Goal: Register for event/course

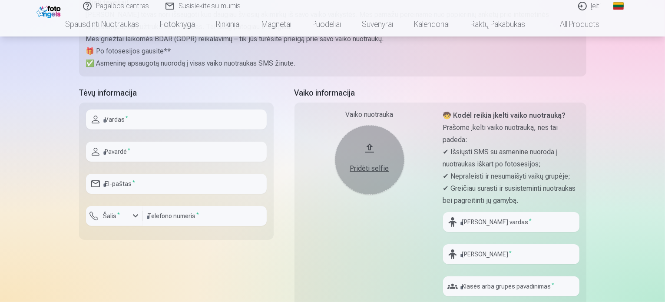
scroll to position [143, 0]
type input "*"
click at [141, 123] on input "text" at bounding box center [176, 121] width 181 height 20
type input "*********"
type input "********"
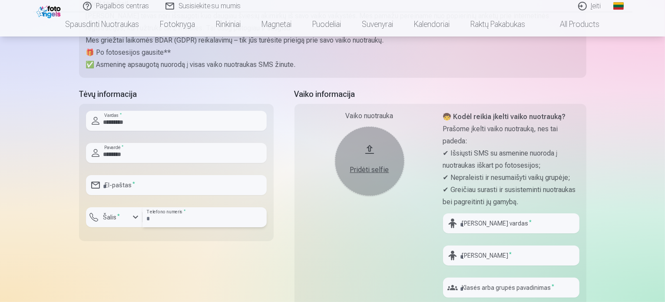
type input "*********"
click at [127, 188] on input "email" at bounding box center [176, 185] width 181 height 20
type input "**********"
click at [160, 215] on input "*********" at bounding box center [205, 217] width 124 height 20
click at [129, 219] on button "Šalis *" at bounding box center [114, 217] width 56 height 20
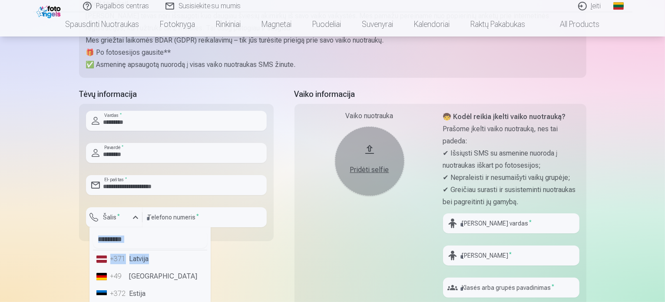
drag, startPoint x: 195, startPoint y: 240, endPoint x: 190, endPoint y: 248, distance: 9.5
click at [190, 251] on ul "+371 Latvija +49 Germany +372 Estija +370 Lietuva +48 Lenkija +7 Rusija +380 Uk…" at bounding box center [149, 289] width 121 height 125
drag, startPoint x: 215, startPoint y: 259, endPoint x: 236, endPoint y: 249, distance: 23.7
click at [214, 258] on div "**********" at bounding box center [176, 207] width 195 height 239
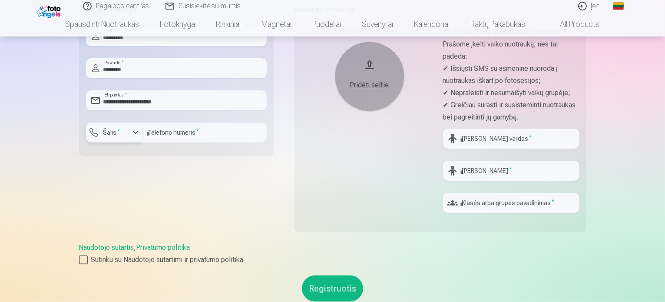
scroll to position [244, 0]
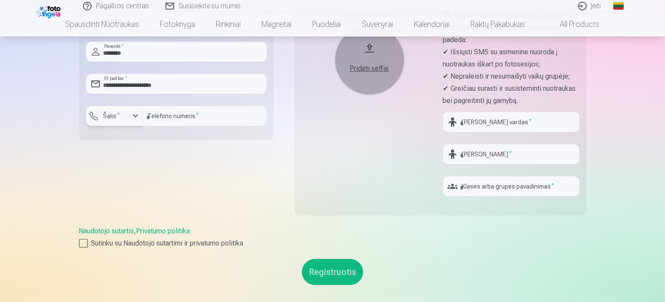
click at [135, 116] on div "button" at bounding box center [135, 116] width 10 height 10
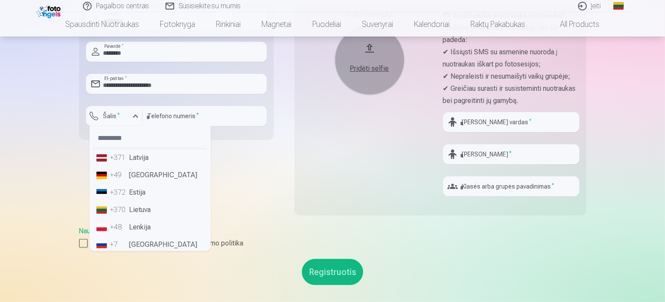
click at [161, 210] on li "+370 Lietuva" at bounding box center [150, 209] width 114 height 17
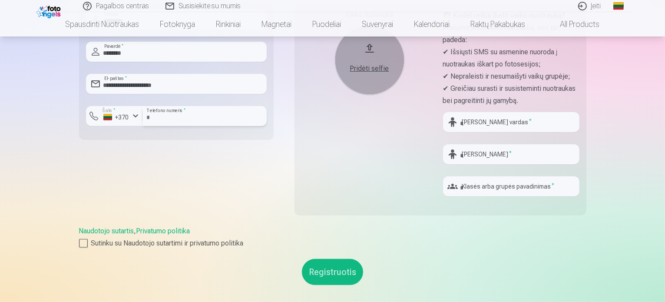
drag, startPoint x: 186, startPoint y: 119, endPoint x: 147, endPoint y: 119, distance: 39.1
click at [147, 119] on input "*********" at bounding box center [205, 116] width 124 height 20
type input "********"
click at [247, 200] on div "**********" at bounding box center [176, 106] width 195 height 239
drag, startPoint x: 663, startPoint y: 164, endPoint x: 514, endPoint y: 151, distance: 150.0
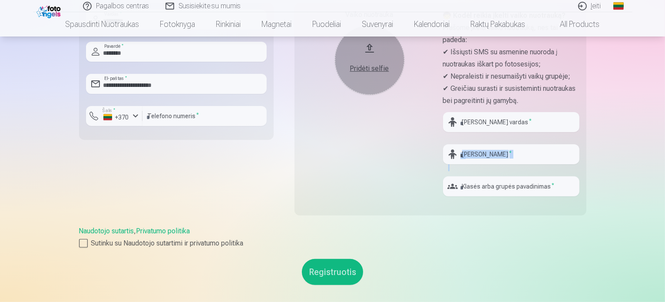
click at [660, 142] on div "Pagalbos centras Susisiekite su mumis Įeiti Global Lithuanian (lt) English (en)…" at bounding box center [332, 150] width 665 height 789
click at [493, 126] on input "text" at bounding box center [511, 122] width 136 height 20
type input "****"
click at [511, 151] on input "text" at bounding box center [511, 154] width 136 height 20
type input "**********"
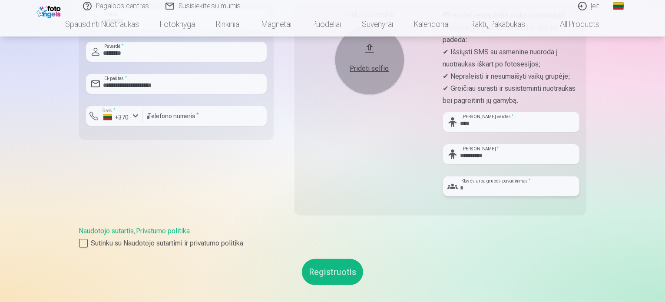
click at [542, 182] on input "text" at bounding box center [511, 186] width 136 height 20
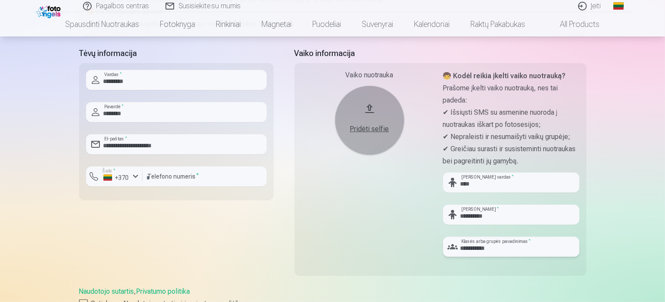
scroll to position [202, 0]
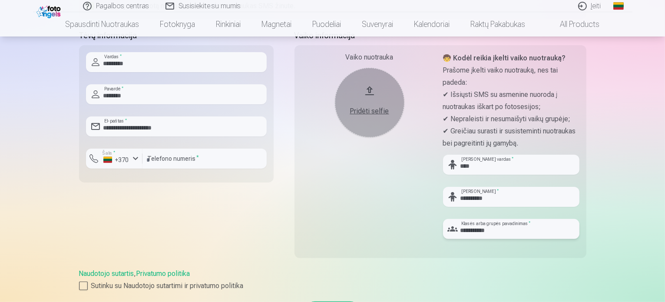
type input "**********"
click at [367, 111] on div "Pridėti selfie" at bounding box center [370, 111] width 52 height 10
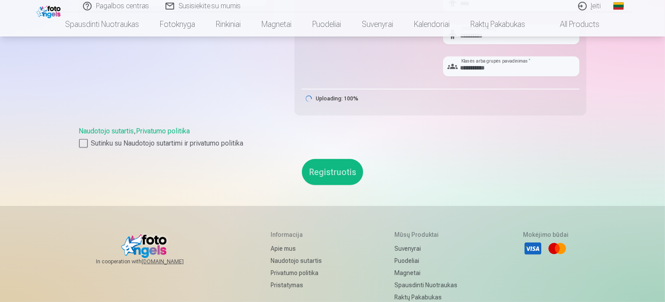
scroll to position [360, 0]
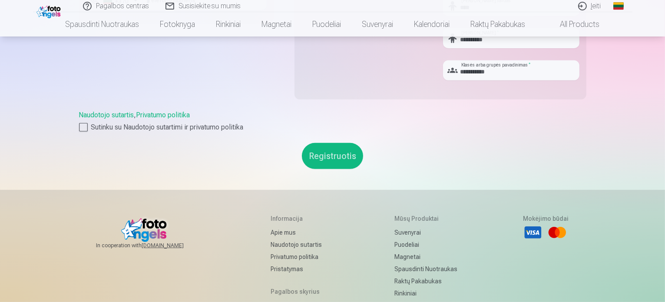
click at [334, 150] on button "Registruotis" at bounding box center [332, 156] width 61 height 26
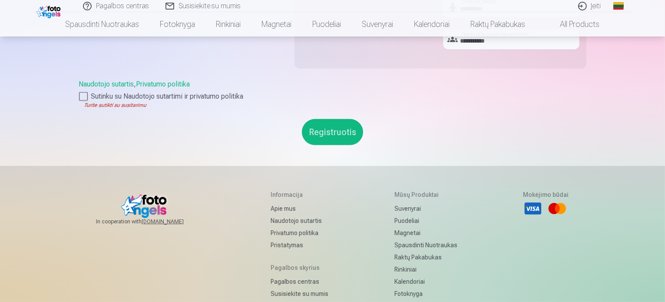
scroll to position [404, 0]
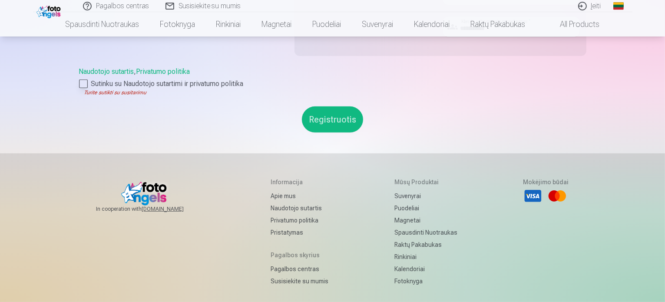
click at [86, 80] on div at bounding box center [83, 84] width 9 height 9
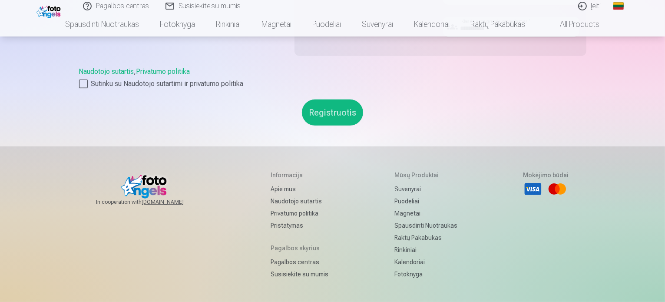
click at [318, 111] on button "Registruotis" at bounding box center [332, 112] width 61 height 26
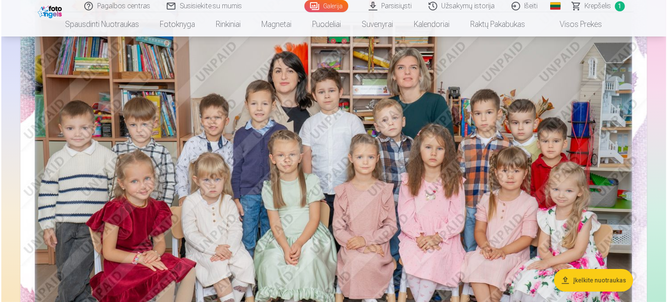
scroll to position [197, 0]
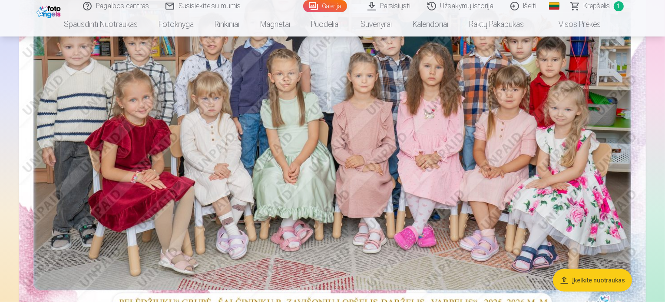
click at [477, 117] on img at bounding box center [332, 107] width 627 height 418
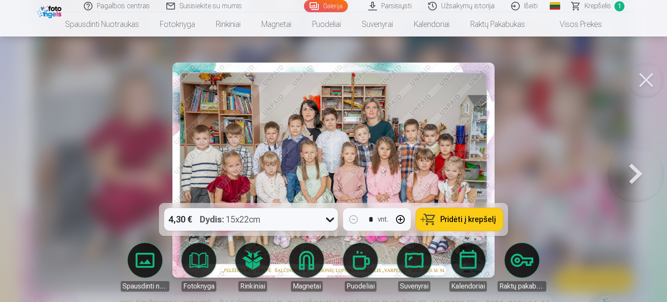
click at [380, 153] on img at bounding box center [333, 170] width 322 height 215
click at [636, 175] on button at bounding box center [636, 170] width 56 height 48
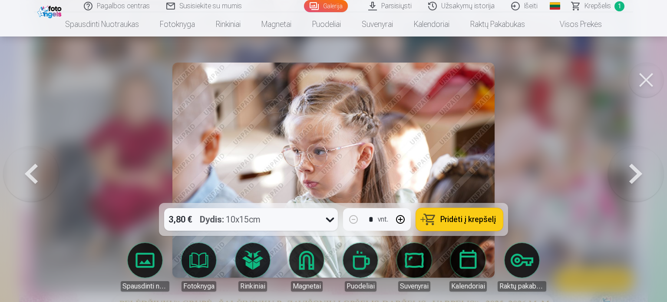
click at [636, 175] on button at bounding box center [636, 170] width 56 height 48
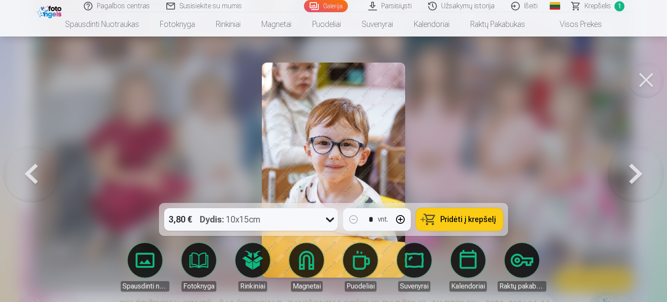
click at [636, 175] on button at bounding box center [636, 170] width 56 height 48
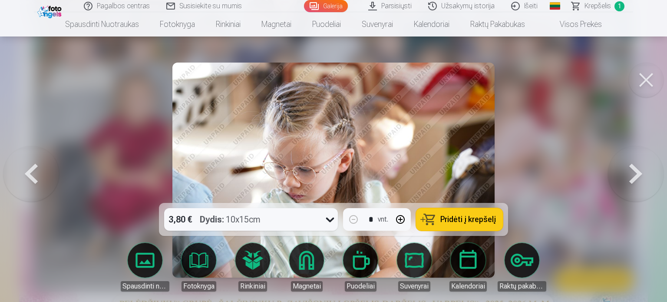
click at [636, 175] on button at bounding box center [636, 170] width 56 height 48
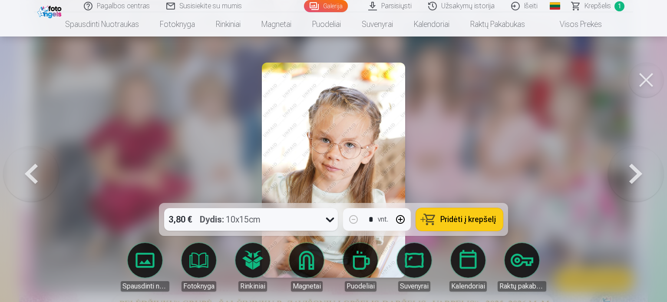
click at [630, 175] on button at bounding box center [636, 170] width 56 height 48
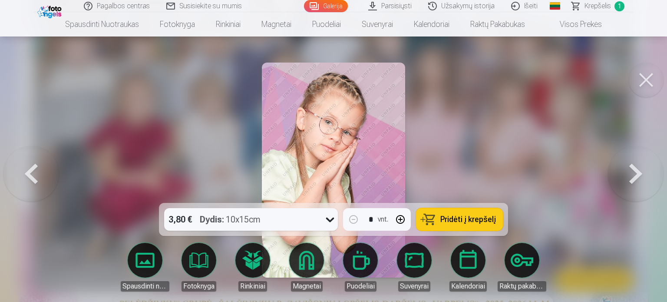
click at [630, 175] on button at bounding box center [636, 170] width 56 height 48
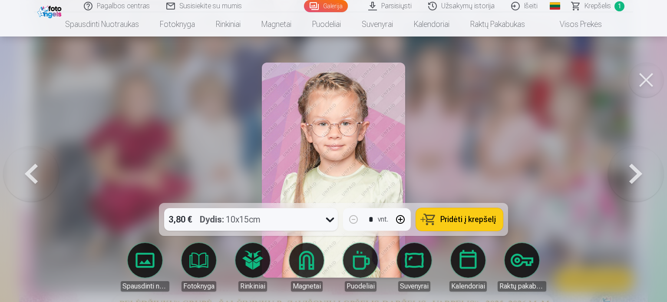
click at [634, 171] on button at bounding box center [636, 170] width 56 height 48
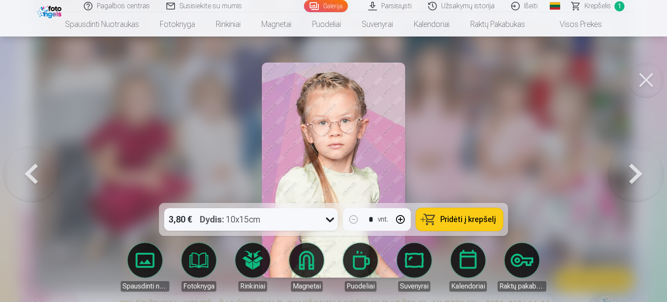
click at [636, 175] on button at bounding box center [636, 170] width 56 height 48
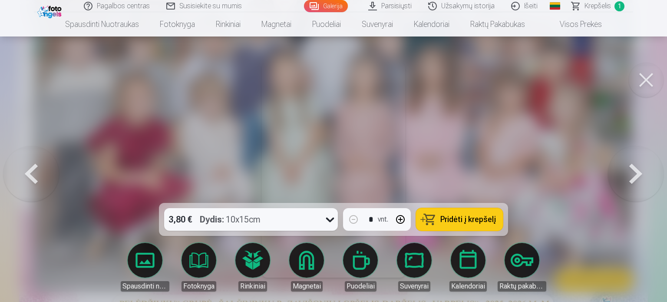
click at [636, 176] on button at bounding box center [636, 170] width 56 height 48
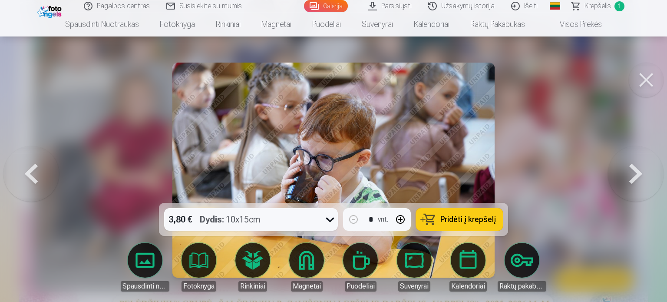
click at [34, 172] on button at bounding box center [31, 170] width 56 height 48
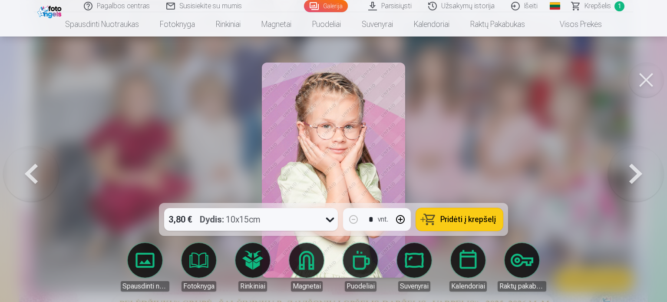
click at [636, 174] on button at bounding box center [636, 170] width 56 height 48
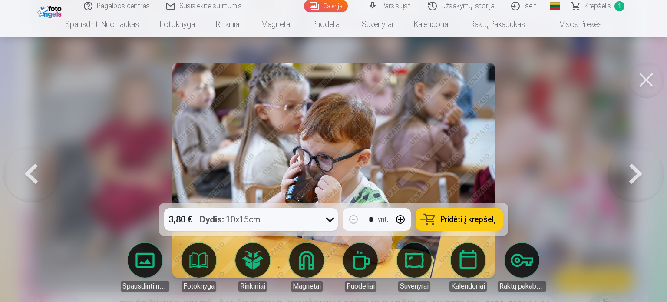
click at [634, 174] on button at bounding box center [636, 170] width 56 height 48
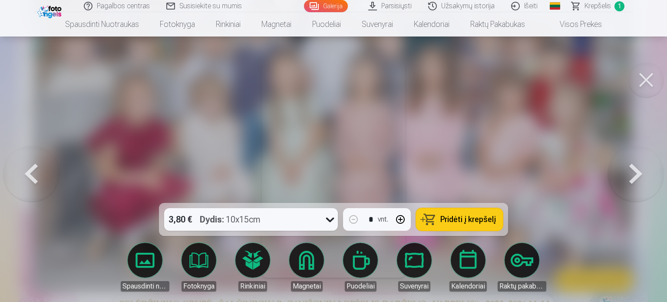
click at [633, 174] on button at bounding box center [636, 170] width 56 height 48
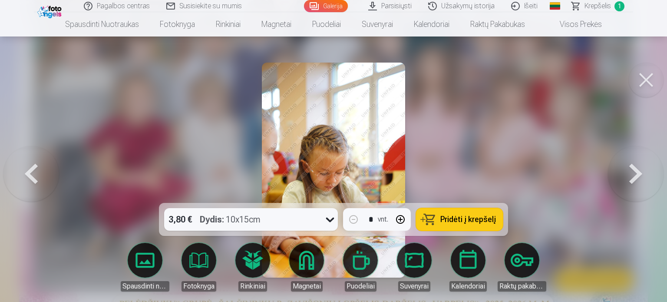
click at [633, 174] on button at bounding box center [636, 170] width 56 height 48
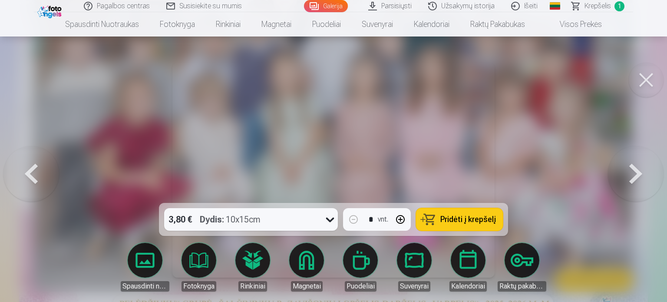
click at [633, 174] on button at bounding box center [636, 170] width 56 height 48
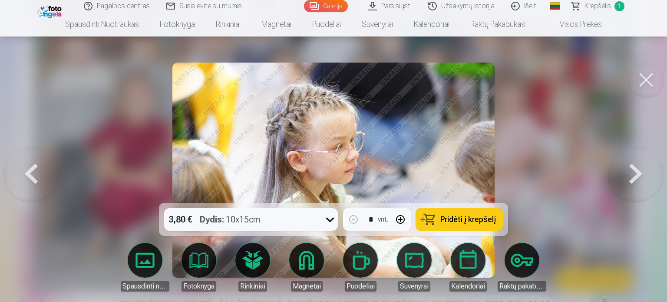
click at [633, 174] on button at bounding box center [636, 170] width 56 height 48
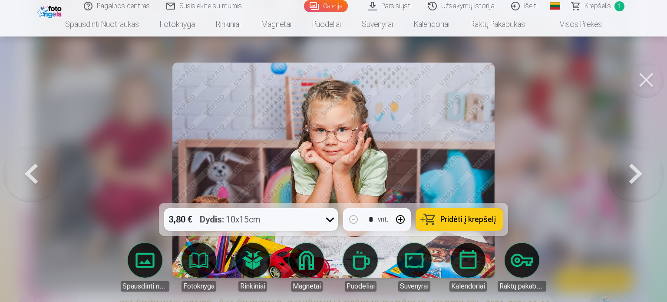
click at [633, 174] on button at bounding box center [636, 170] width 56 height 48
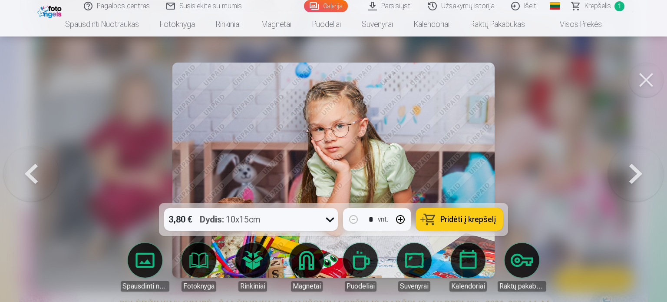
click at [633, 175] on button at bounding box center [636, 170] width 56 height 48
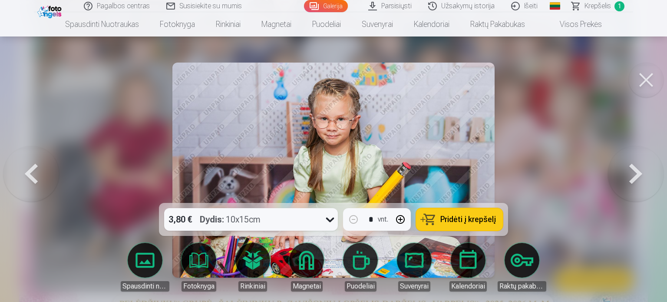
click at [633, 176] on button at bounding box center [636, 170] width 56 height 48
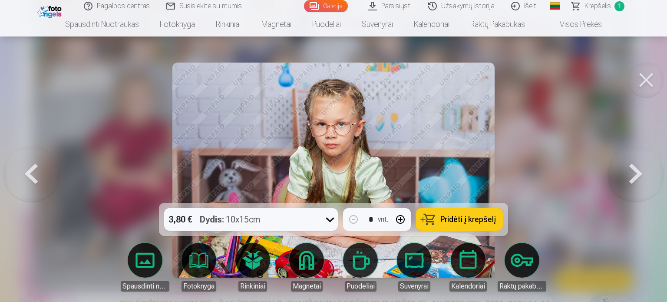
click at [631, 176] on button at bounding box center [636, 170] width 56 height 48
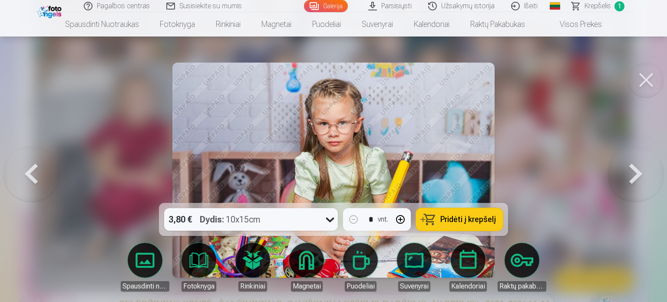
click at [630, 177] on button at bounding box center [636, 170] width 56 height 48
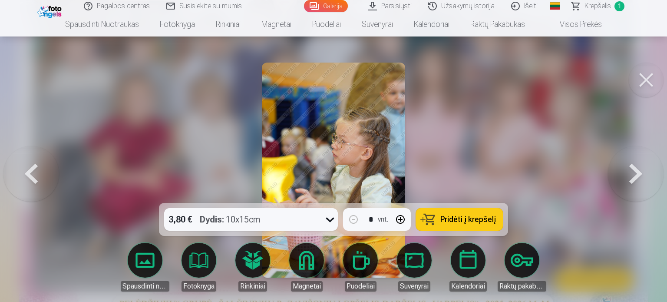
click at [40, 177] on button at bounding box center [31, 170] width 56 height 48
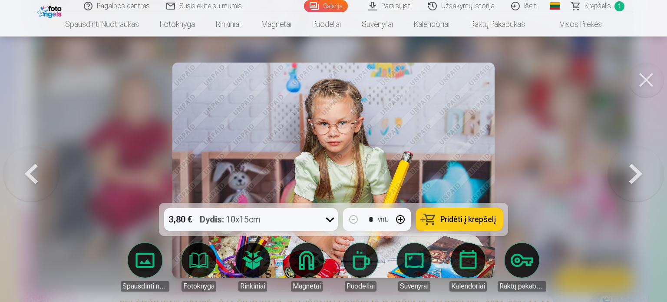
click at [40, 176] on button at bounding box center [31, 170] width 56 height 48
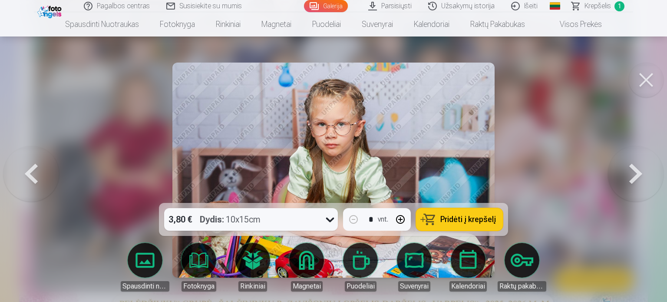
click at [40, 176] on button at bounding box center [31, 170] width 56 height 48
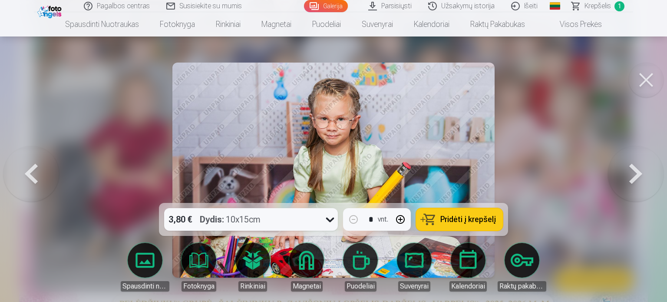
click at [629, 180] on button at bounding box center [636, 170] width 56 height 48
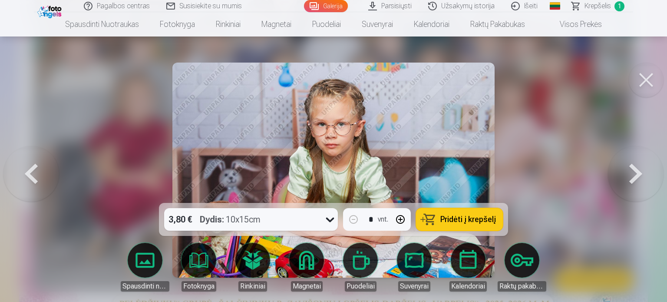
click at [629, 179] on button at bounding box center [636, 170] width 56 height 48
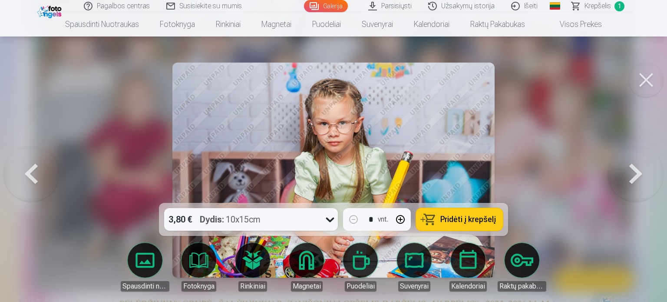
click at [38, 173] on button at bounding box center [31, 170] width 56 height 48
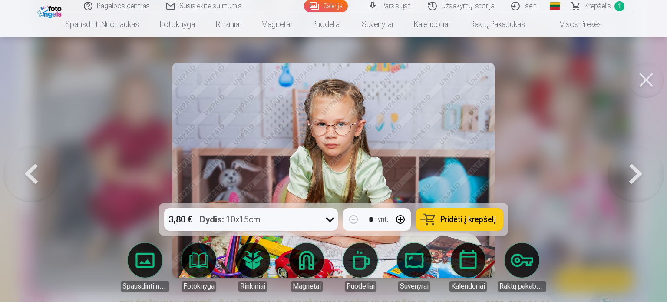
click at [636, 170] on button at bounding box center [636, 170] width 56 height 48
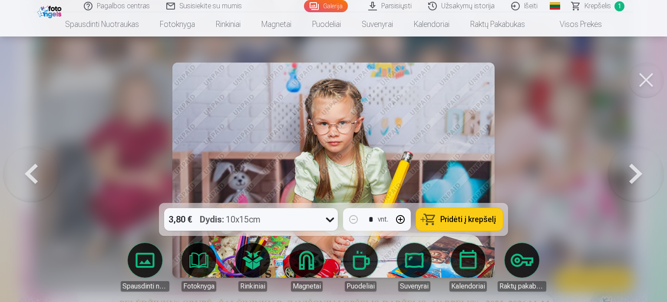
click at [636, 170] on button at bounding box center [636, 170] width 56 height 48
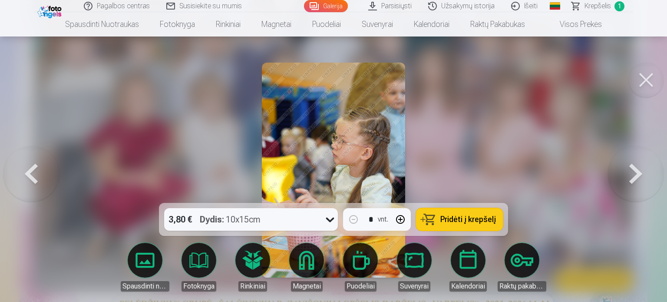
click at [635, 170] on button at bounding box center [636, 170] width 56 height 48
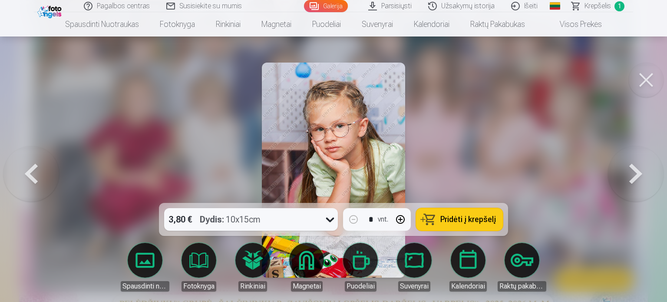
click at [630, 176] on button at bounding box center [636, 170] width 56 height 48
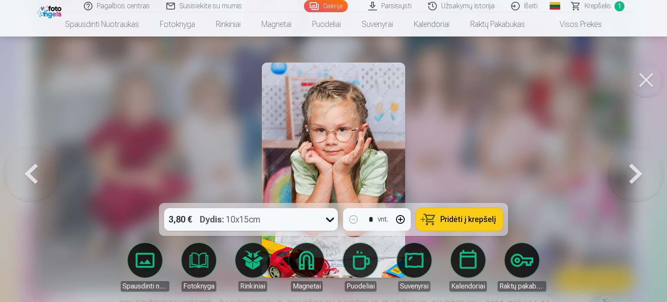
click at [630, 176] on button at bounding box center [636, 170] width 56 height 48
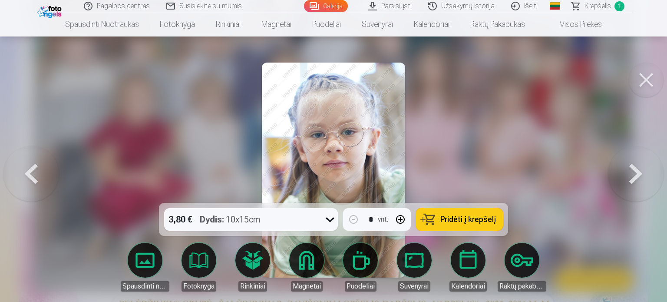
click at [629, 176] on button at bounding box center [636, 170] width 56 height 48
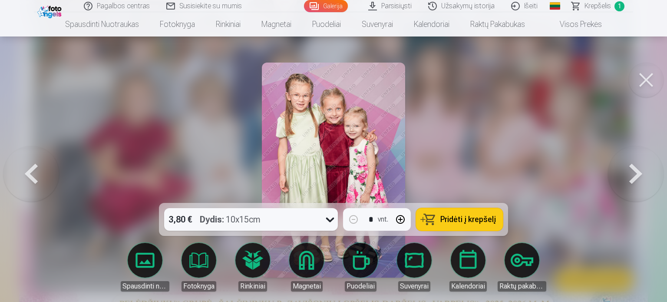
click at [627, 176] on button at bounding box center [636, 170] width 56 height 48
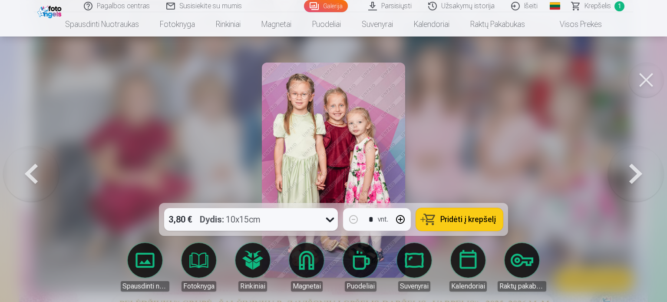
click at [627, 176] on button at bounding box center [636, 170] width 56 height 48
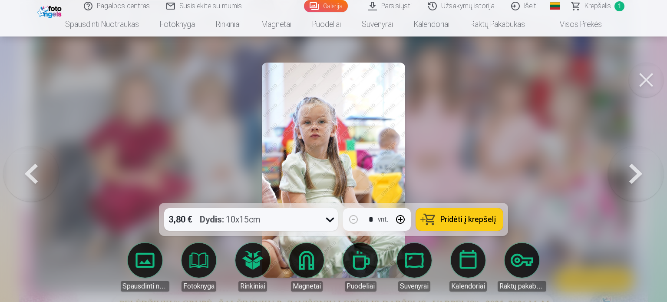
click at [35, 173] on button at bounding box center [31, 170] width 56 height 48
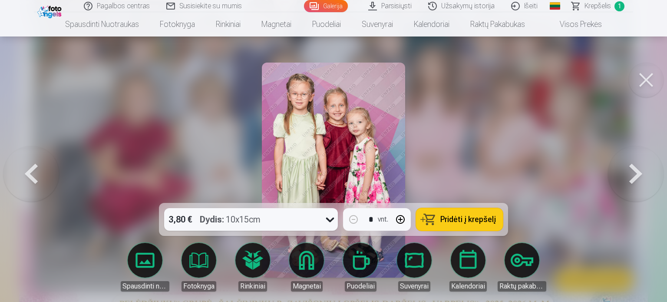
click at [35, 173] on button at bounding box center [31, 170] width 56 height 48
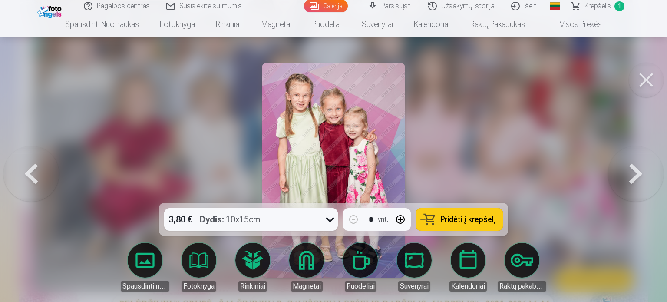
click at [634, 169] on button at bounding box center [636, 170] width 56 height 48
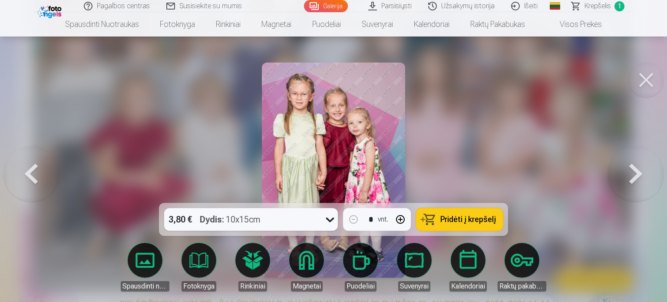
click at [38, 172] on button at bounding box center [31, 170] width 56 height 48
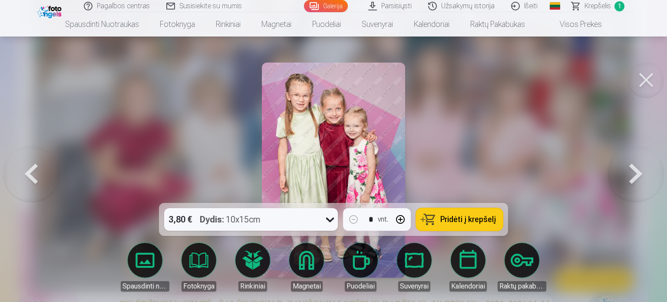
click at [624, 175] on button at bounding box center [636, 170] width 56 height 48
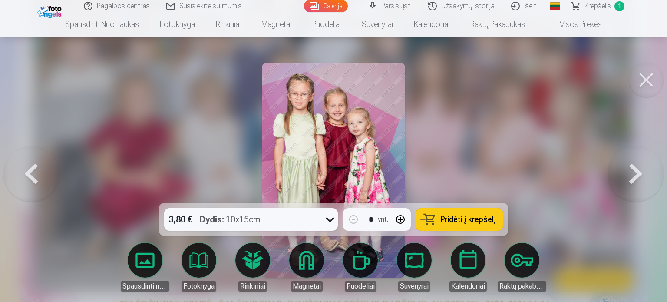
click at [624, 174] on button at bounding box center [636, 170] width 56 height 48
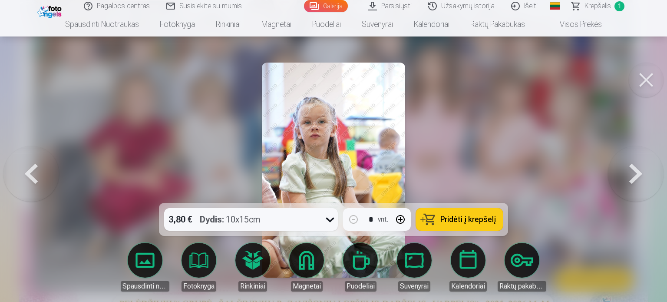
click at [624, 174] on button at bounding box center [636, 170] width 56 height 48
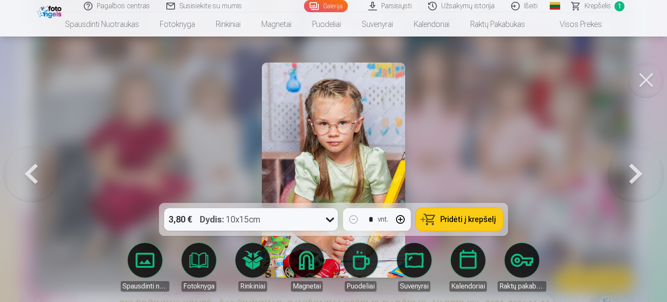
click at [624, 174] on button at bounding box center [636, 170] width 56 height 48
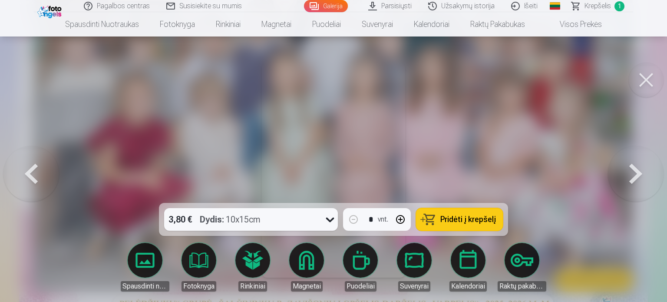
click at [624, 174] on button at bounding box center [636, 170] width 56 height 48
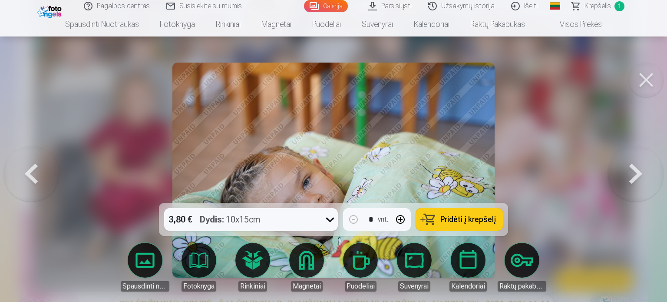
click at [624, 174] on button at bounding box center [636, 170] width 56 height 48
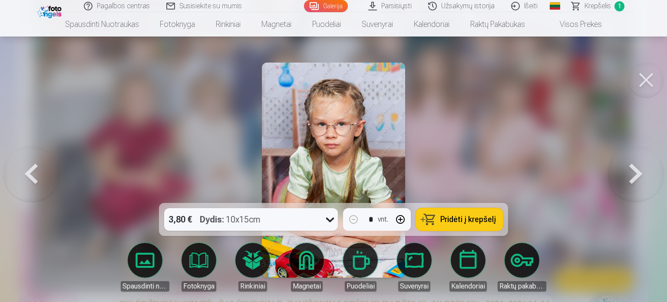
click at [624, 174] on button at bounding box center [636, 170] width 56 height 48
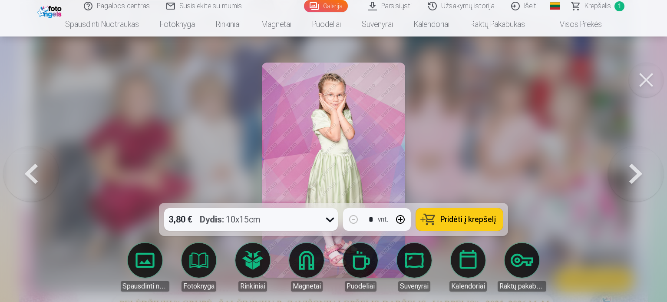
click at [42, 166] on button at bounding box center [31, 170] width 56 height 48
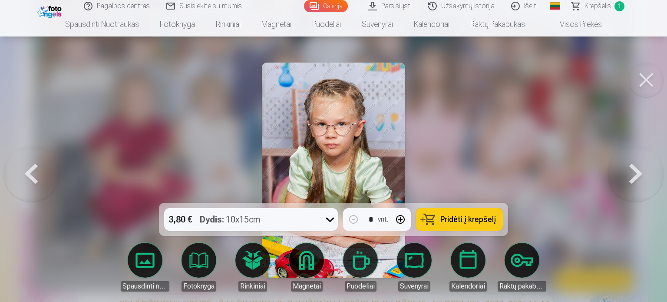
click at [42, 166] on button at bounding box center [31, 170] width 56 height 48
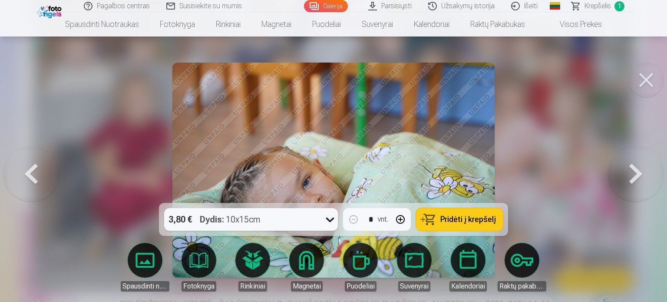
click at [630, 177] on button at bounding box center [636, 170] width 56 height 48
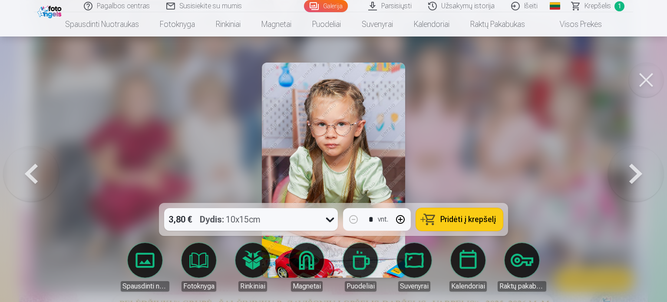
click at [627, 179] on button at bounding box center [636, 170] width 56 height 48
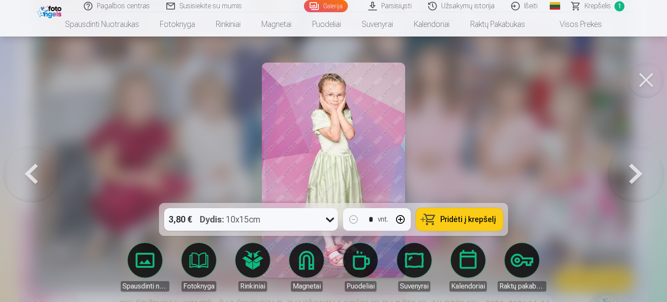
click at [626, 178] on button at bounding box center [636, 170] width 56 height 48
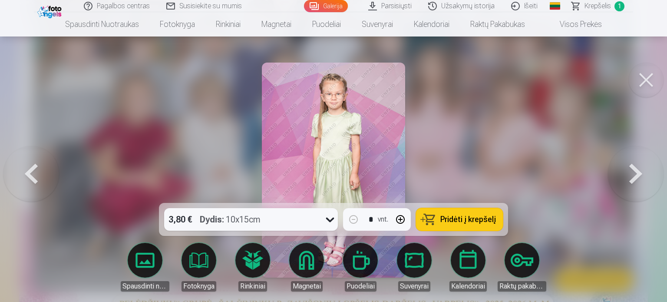
click at [625, 178] on button at bounding box center [636, 170] width 56 height 48
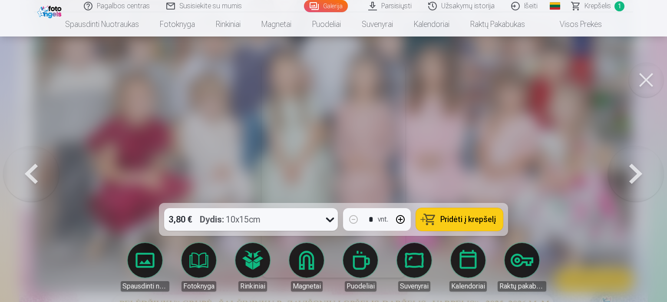
click at [625, 178] on button at bounding box center [636, 170] width 56 height 48
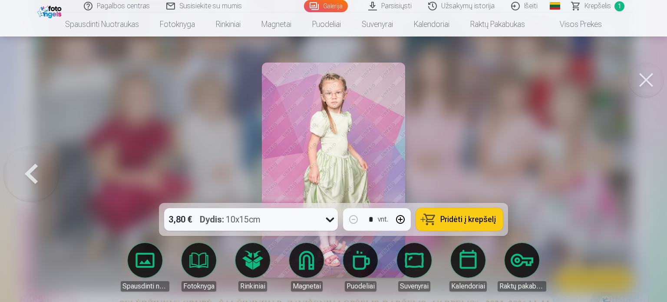
click at [625, 178] on div at bounding box center [333, 151] width 667 height 302
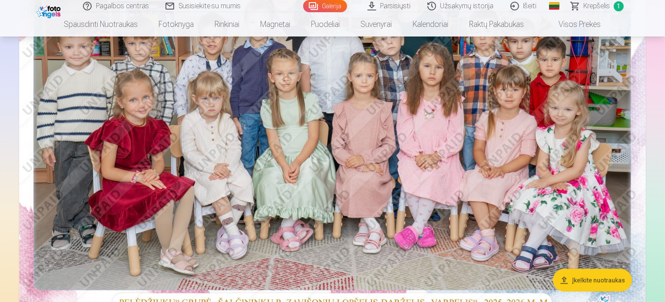
click at [455, 148] on img at bounding box center [332, 107] width 627 height 418
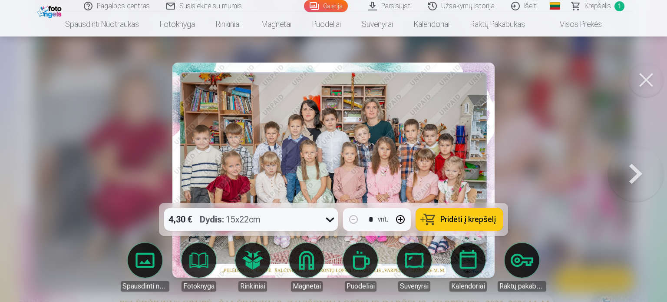
click at [629, 169] on button at bounding box center [636, 170] width 56 height 48
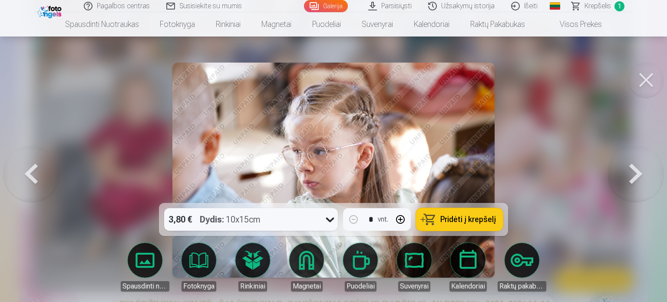
click at [629, 168] on button at bounding box center [636, 170] width 56 height 48
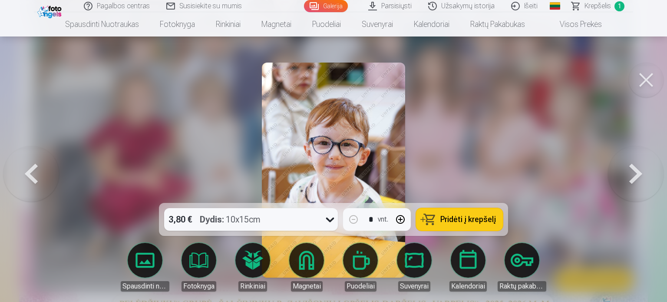
click at [629, 168] on button at bounding box center [636, 170] width 56 height 48
click at [630, 168] on button at bounding box center [636, 170] width 56 height 48
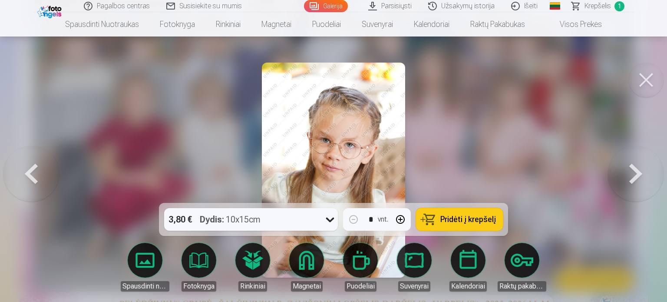
click at [630, 167] on button at bounding box center [636, 170] width 56 height 48
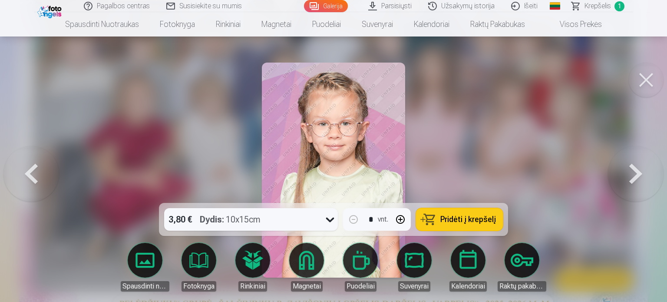
click at [630, 167] on button at bounding box center [636, 170] width 56 height 48
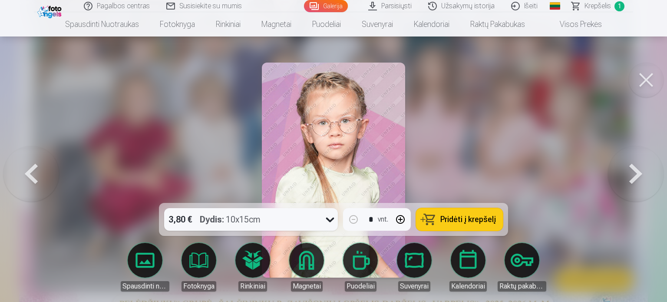
click at [630, 167] on button at bounding box center [636, 170] width 56 height 48
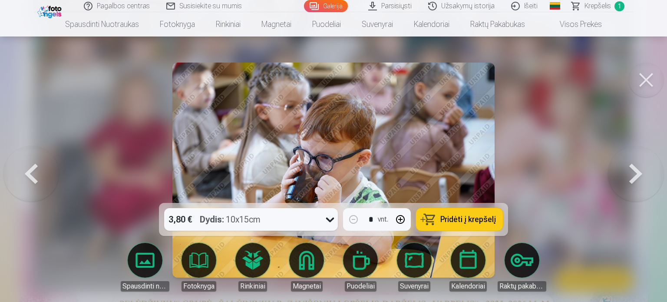
click at [630, 167] on button at bounding box center [636, 170] width 56 height 48
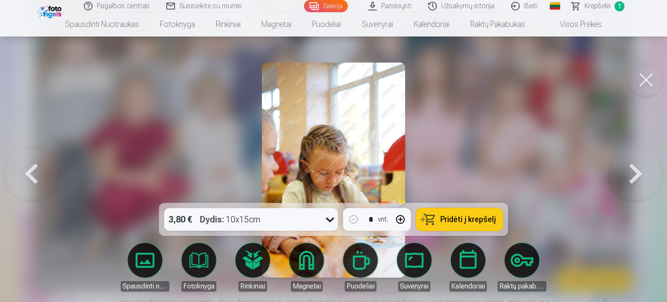
click at [630, 167] on button at bounding box center [636, 170] width 56 height 48
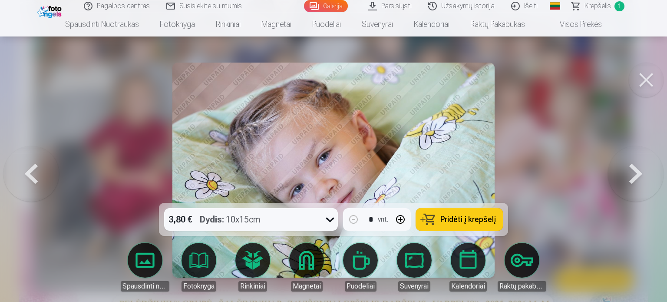
click at [630, 167] on button at bounding box center [636, 170] width 56 height 48
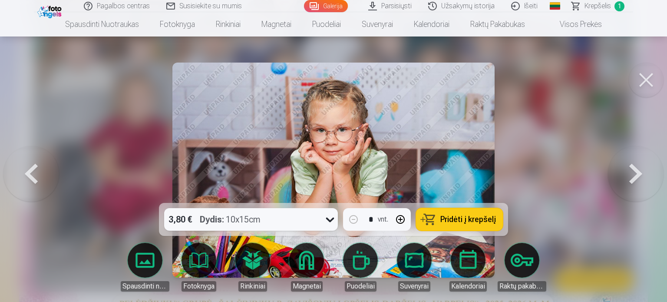
click at [630, 167] on button at bounding box center [636, 170] width 56 height 48
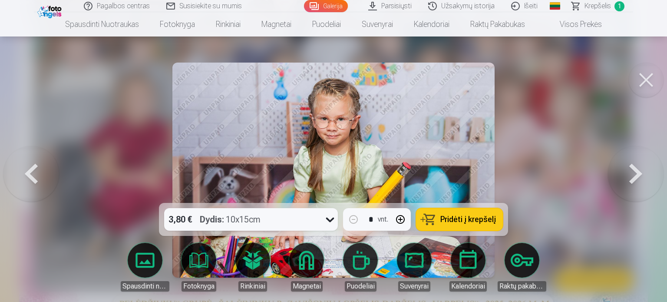
click at [630, 167] on button at bounding box center [636, 170] width 56 height 48
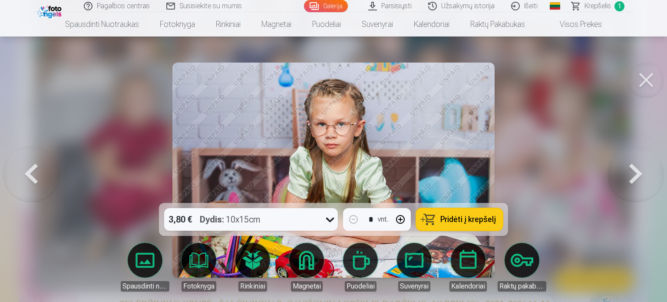
click at [630, 167] on button at bounding box center [636, 170] width 56 height 48
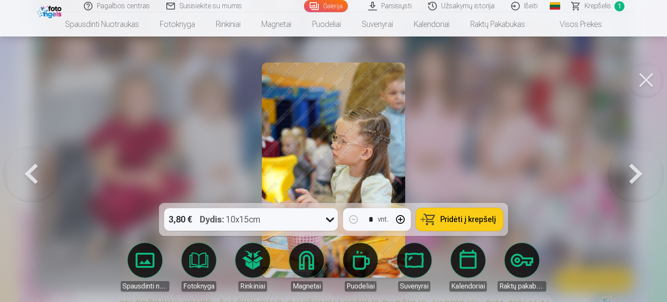
click at [630, 167] on button at bounding box center [636, 170] width 56 height 48
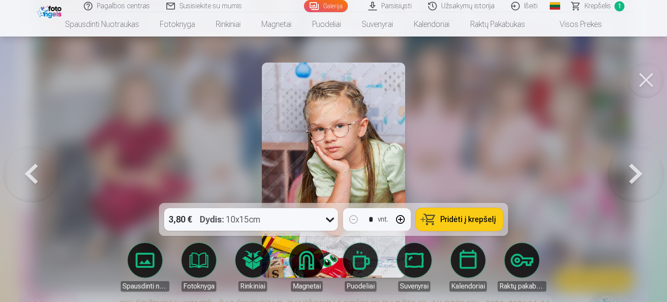
click at [630, 167] on button at bounding box center [636, 170] width 56 height 48
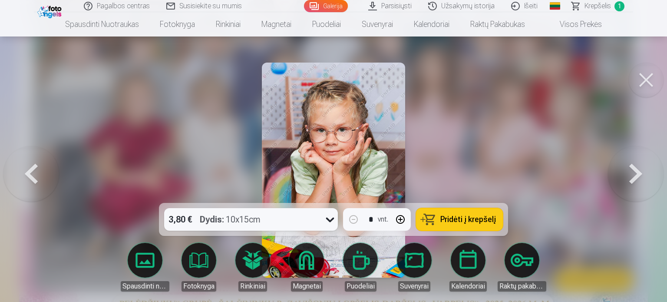
click at [630, 167] on button at bounding box center [636, 170] width 56 height 48
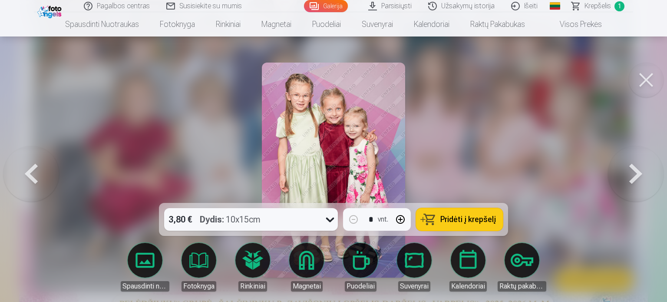
click at [630, 167] on button at bounding box center [636, 170] width 56 height 48
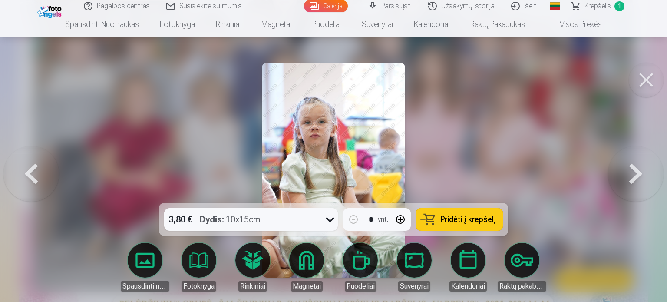
click at [630, 167] on button at bounding box center [636, 170] width 56 height 48
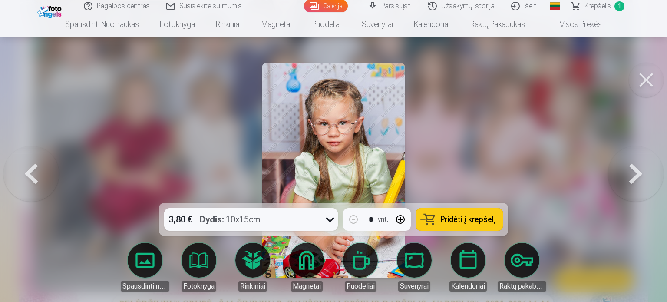
click at [630, 167] on button at bounding box center [636, 170] width 56 height 48
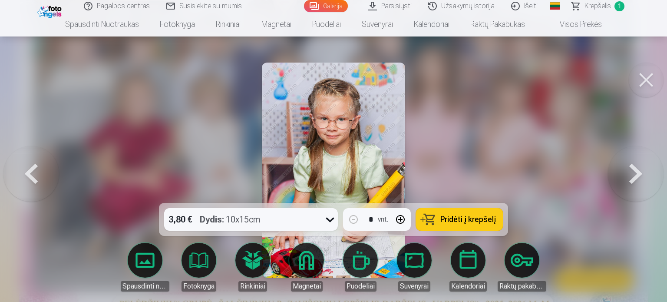
click at [630, 167] on button at bounding box center [636, 170] width 56 height 48
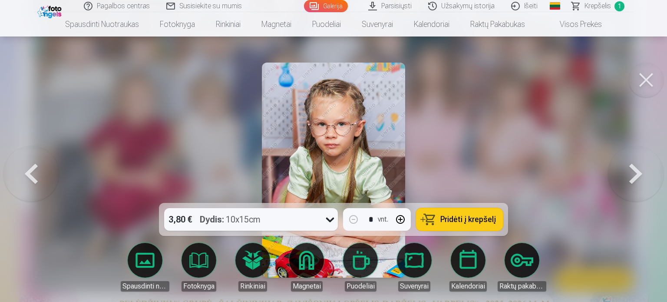
click at [630, 167] on button at bounding box center [636, 170] width 56 height 48
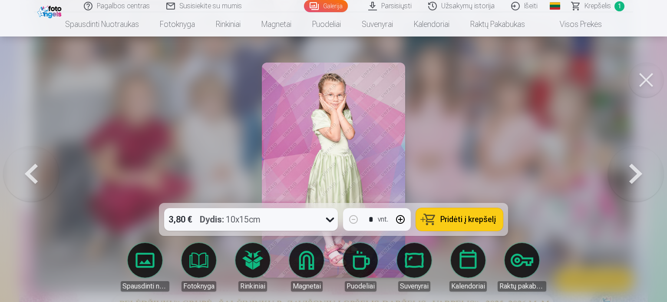
click at [630, 167] on button at bounding box center [636, 170] width 56 height 48
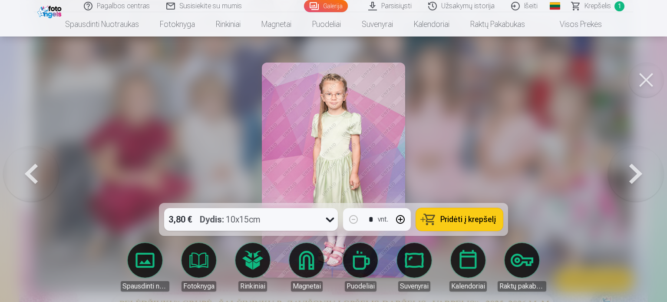
click at [630, 167] on button at bounding box center [636, 170] width 56 height 48
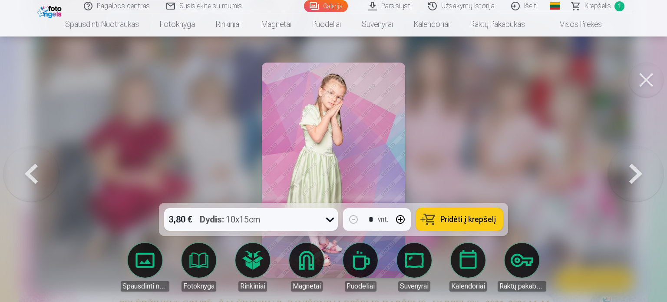
click at [624, 178] on button at bounding box center [636, 170] width 56 height 48
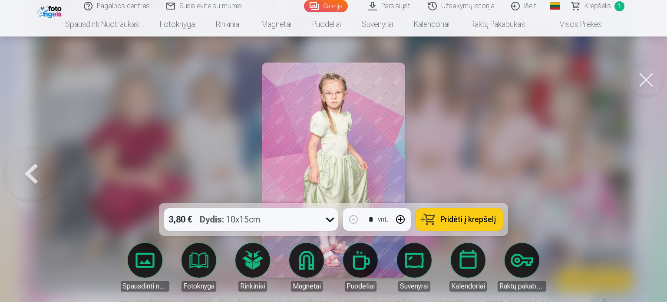
click at [39, 179] on button at bounding box center [31, 170] width 56 height 48
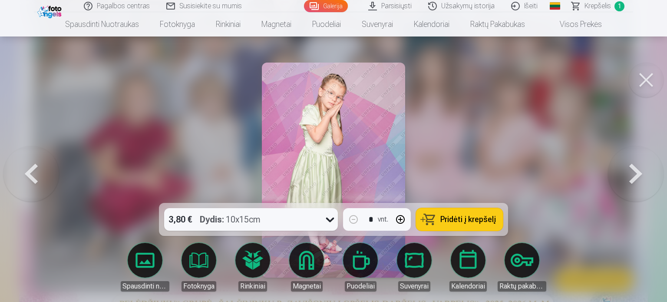
click at [39, 179] on button at bounding box center [31, 170] width 56 height 48
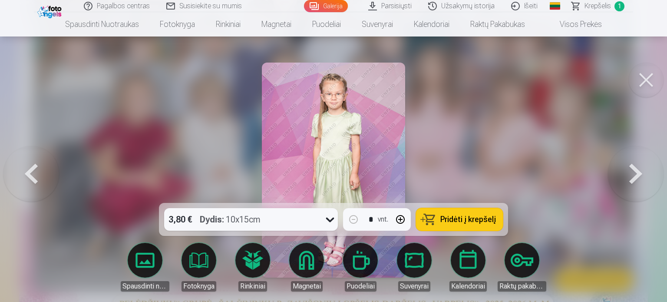
click at [39, 179] on button at bounding box center [31, 170] width 56 height 48
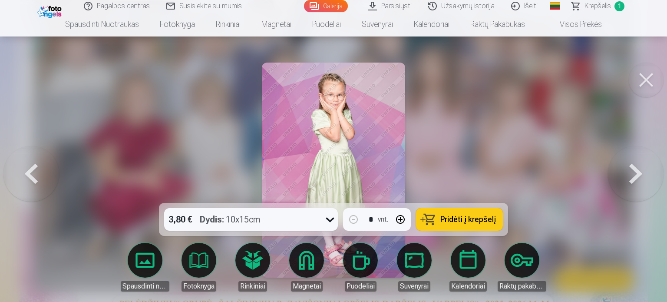
click at [635, 182] on button at bounding box center [636, 170] width 56 height 48
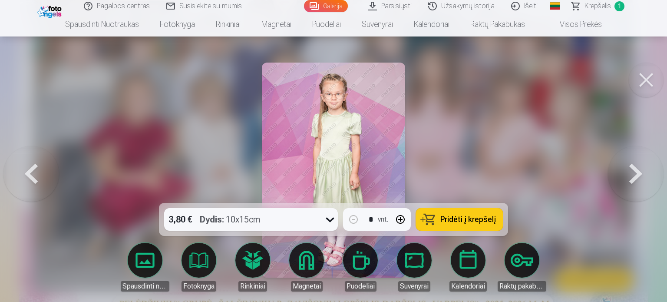
drag, startPoint x: 384, startPoint y: 119, endPoint x: 629, endPoint y: 177, distance: 251.8
click at [629, 177] on button at bounding box center [636, 170] width 56 height 48
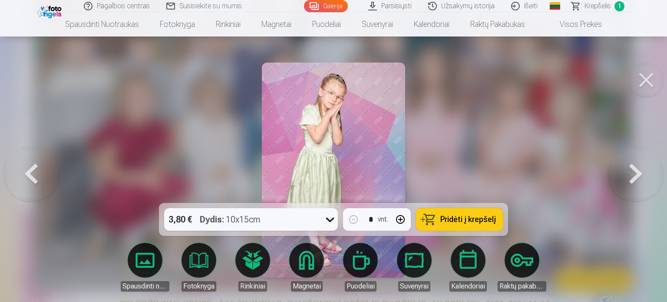
click at [630, 177] on button at bounding box center [636, 170] width 56 height 48
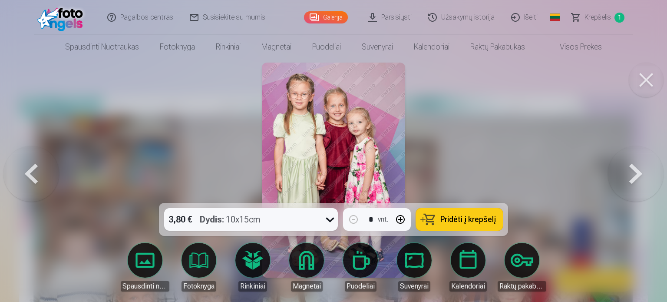
click at [35, 170] on button at bounding box center [31, 170] width 56 height 48
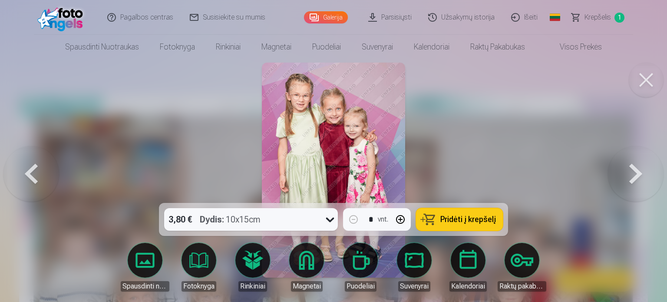
click at [35, 170] on button at bounding box center [31, 170] width 56 height 48
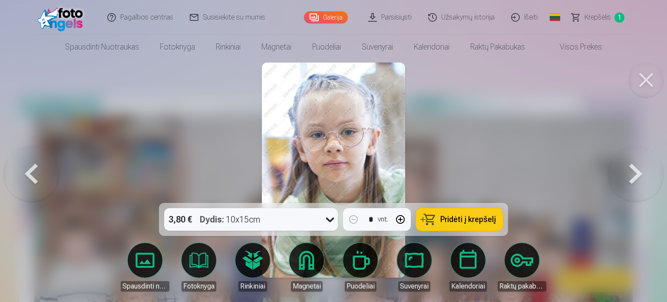
click at [35, 170] on button at bounding box center [31, 170] width 56 height 48
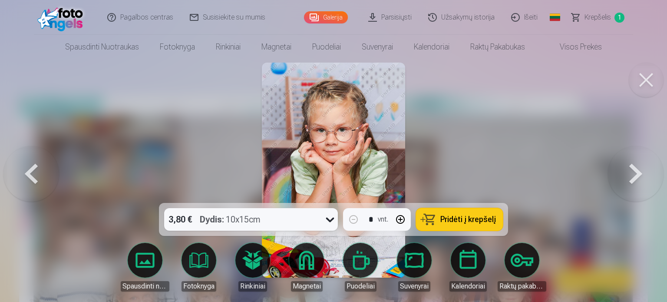
click at [35, 170] on button at bounding box center [31, 170] width 56 height 48
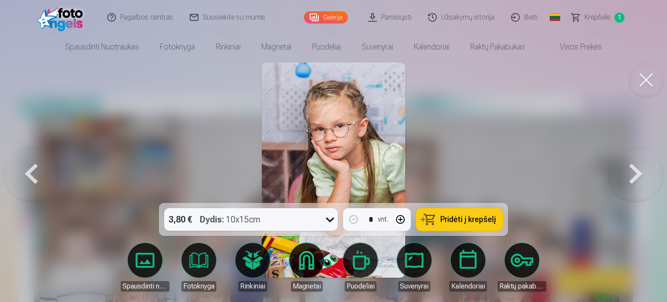
click at [35, 170] on button at bounding box center [31, 170] width 56 height 48
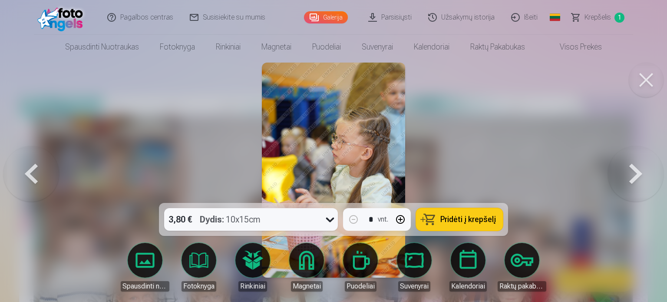
click at [633, 175] on button at bounding box center [636, 170] width 56 height 48
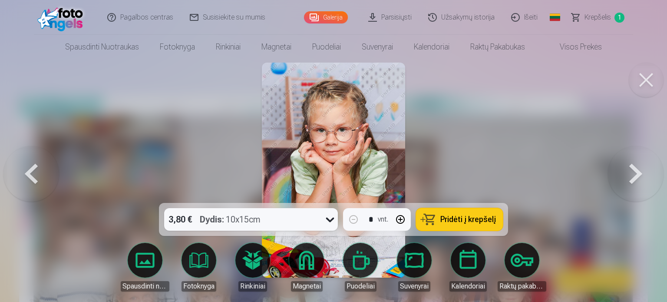
click at [633, 175] on button at bounding box center [636, 170] width 56 height 48
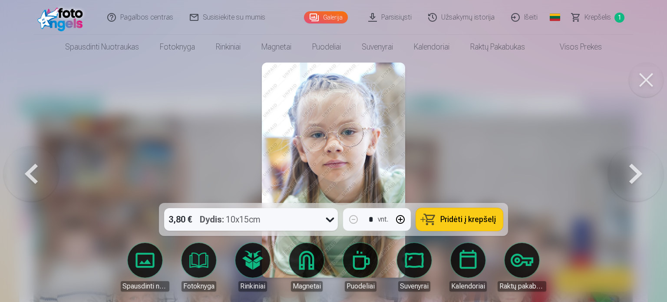
click at [633, 175] on button at bounding box center [636, 170] width 56 height 48
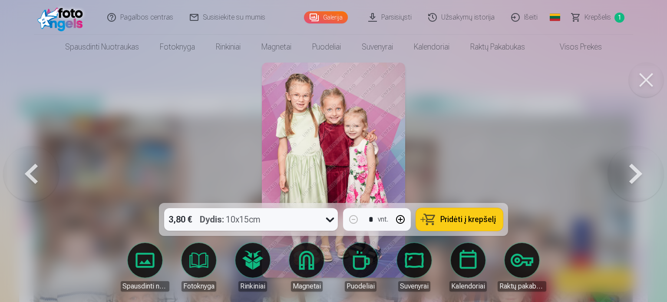
click at [633, 175] on button at bounding box center [636, 170] width 56 height 48
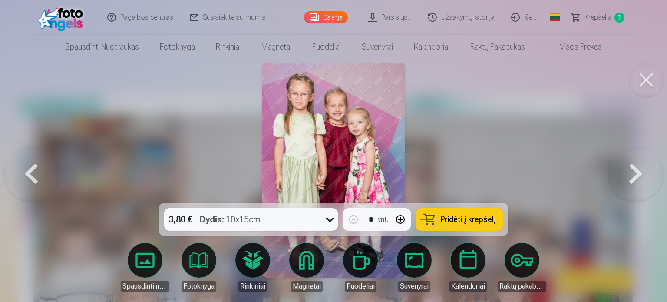
click at [633, 175] on button at bounding box center [636, 170] width 56 height 48
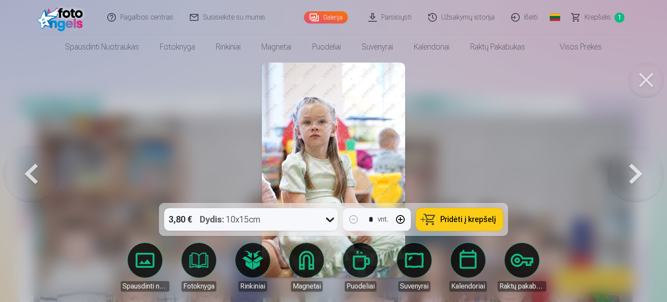
click at [633, 175] on button at bounding box center [636, 170] width 56 height 48
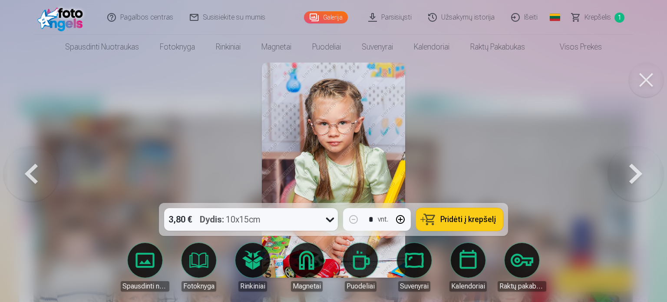
click at [633, 175] on button at bounding box center [636, 170] width 56 height 48
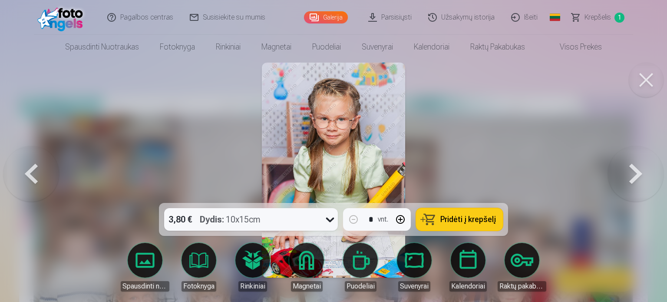
click at [633, 175] on button at bounding box center [636, 170] width 56 height 48
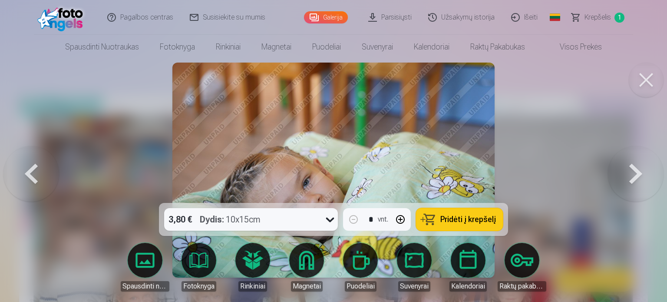
click at [39, 165] on button at bounding box center [31, 170] width 56 height 48
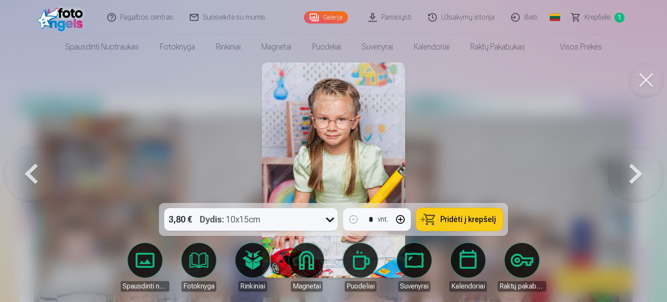
click at [39, 165] on button at bounding box center [31, 170] width 56 height 48
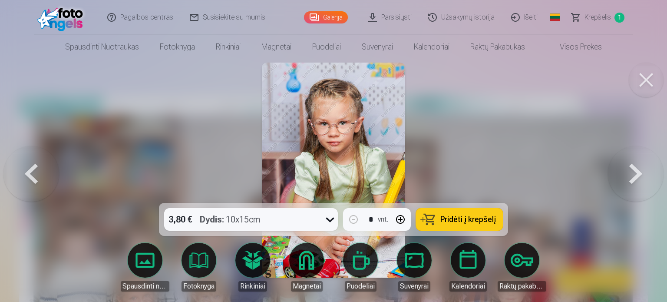
click at [634, 175] on button at bounding box center [636, 170] width 56 height 48
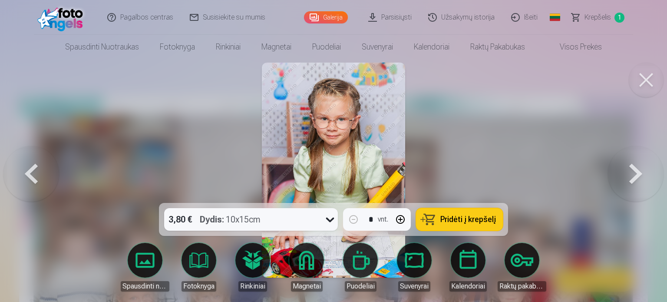
click at [634, 175] on button at bounding box center [636, 170] width 56 height 48
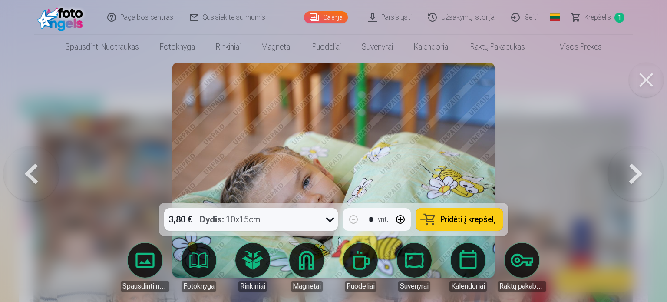
click at [634, 175] on button at bounding box center [636, 170] width 56 height 48
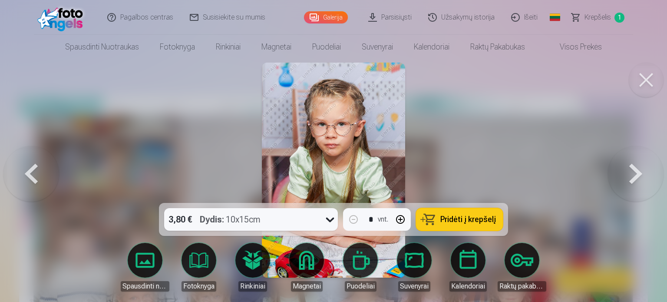
click at [634, 175] on button at bounding box center [636, 170] width 56 height 48
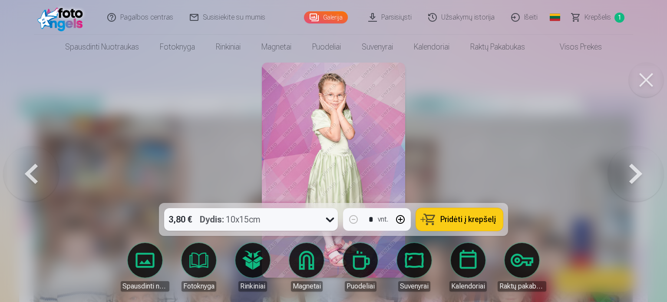
click at [634, 175] on button at bounding box center [636, 170] width 56 height 48
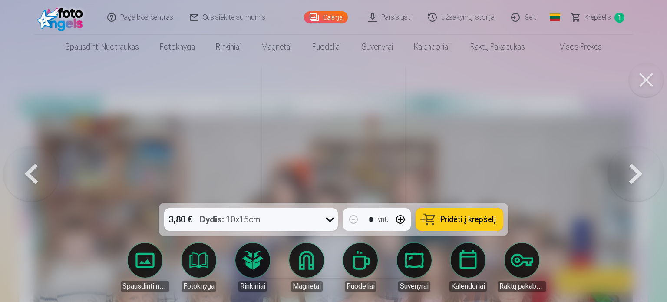
click at [627, 169] on button at bounding box center [636, 170] width 56 height 48
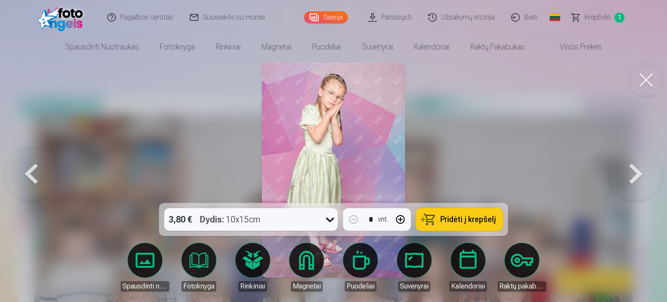
click at [627, 169] on button at bounding box center [636, 170] width 56 height 48
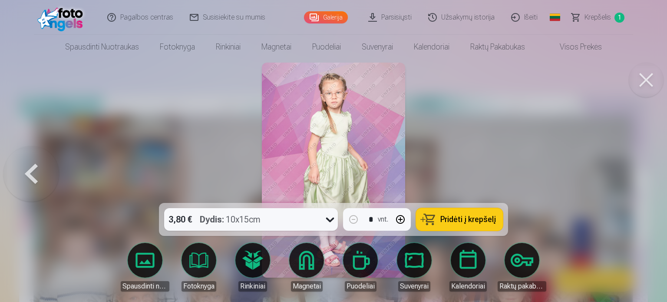
click at [627, 169] on div at bounding box center [333, 151] width 667 height 302
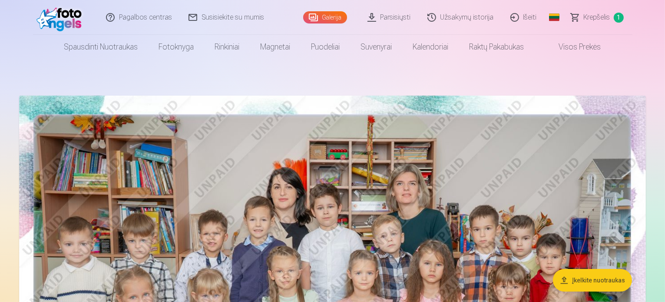
click at [393, 240] on img at bounding box center [332, 305] width 627 height 418
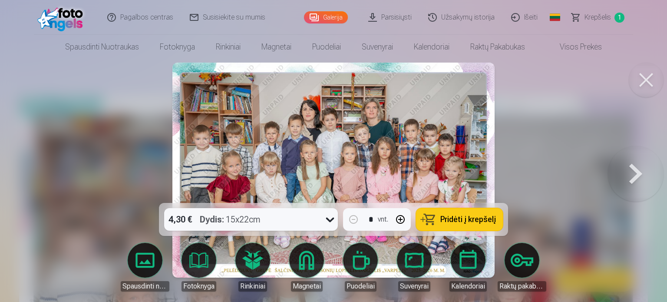
click at [638, 171] on button at bounding box center [636, 170] width 56 height 48
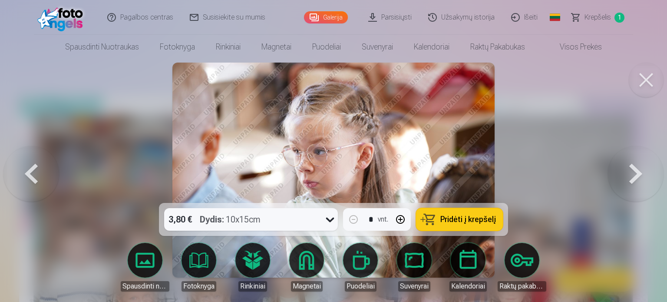
click at [635, 171] on button at bounding box center [636, 170] width 56 height 48
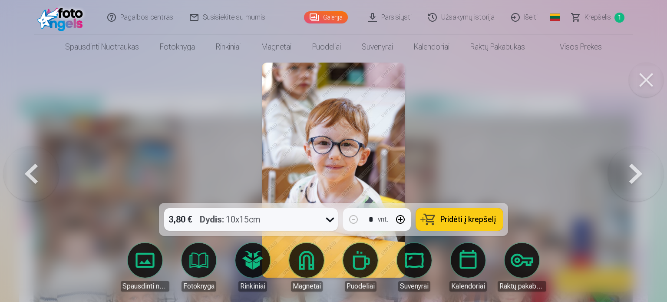
click at [635, 171] on button at bounding box center [636, 170] width 56 height 48
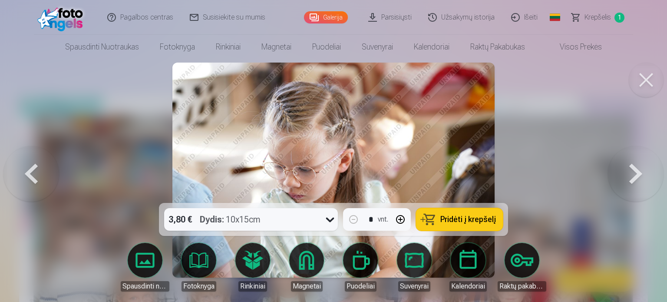
click at [635, 171] on button at bounding box center [636, 170] width 56 height 48
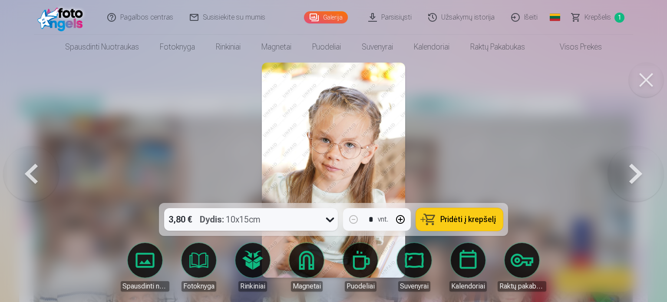
click at [635, 171] on button at bounding box center [636, 170] width 56 height 48
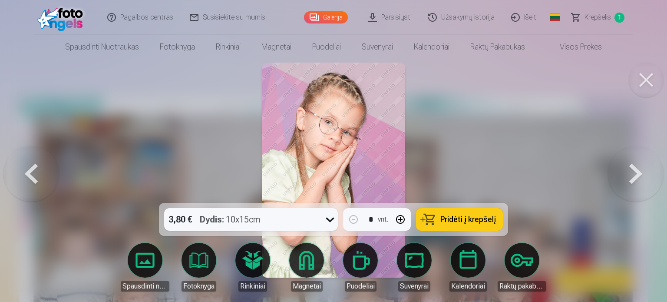
click at [635, 171] on button at bounding box center [636, 170] width 56 height 48
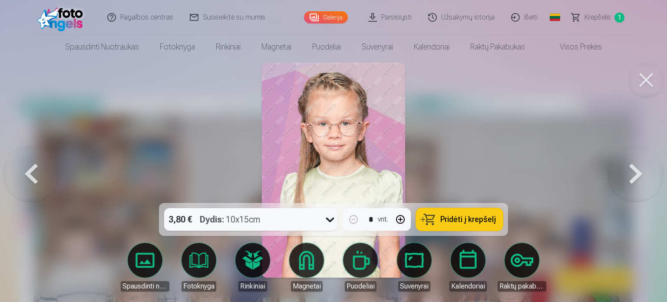
click at [635, 171] on button at bounding box center [636, 170] width 56 height 48
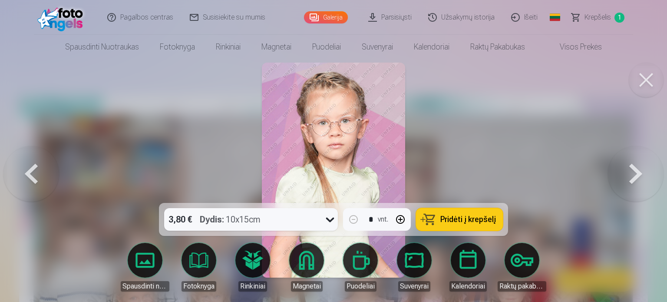
click at [635, 171] on button at bounding box center [636, 170] width 56 height 48
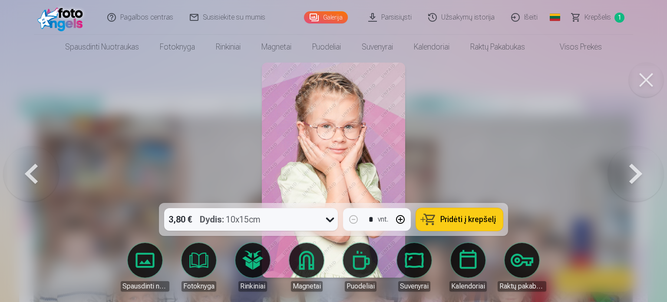
click at [631, 168] on button at bounding box center [636, 170] width 56 height 48
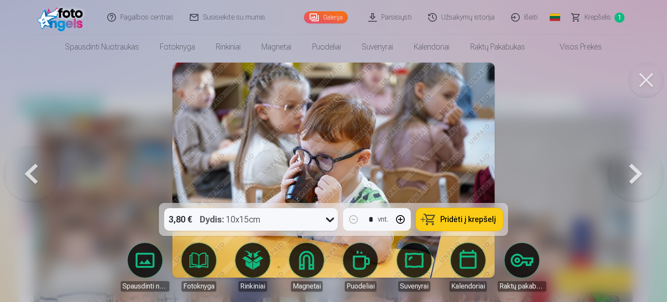
click at [631, 170] on button at bounding box center [636, 170] width 56 height 48
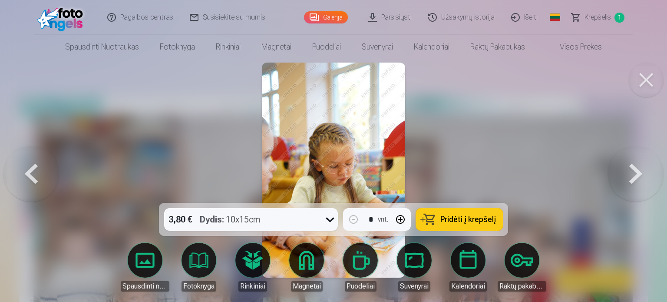
click at [631, 170] on button at bounding box center [636, 170] width 56 height 48
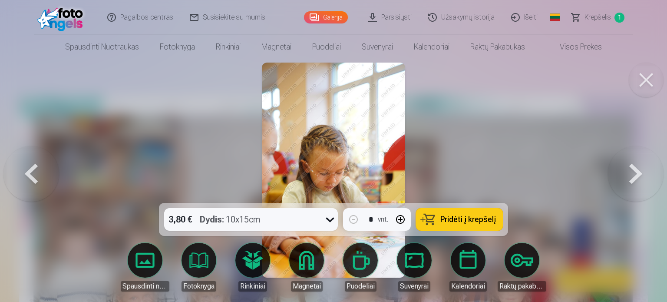
click at [631, 170] on button at bounding box center [636, 170] width 56 height 48
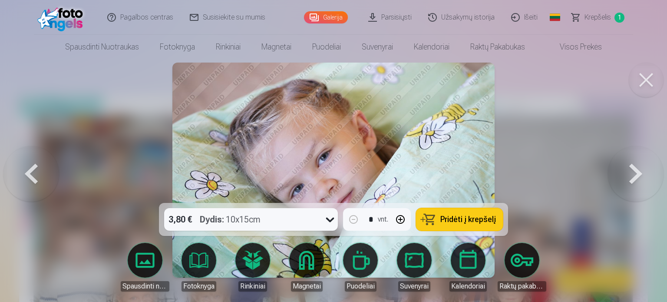
click at [631, 170] on button at bounding box center [636, 170] width 56 height 48
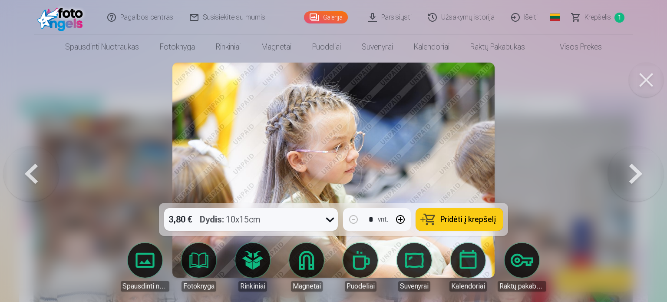
click at [631, 170] on button at bounding box center [636, 170] width 56 height 48
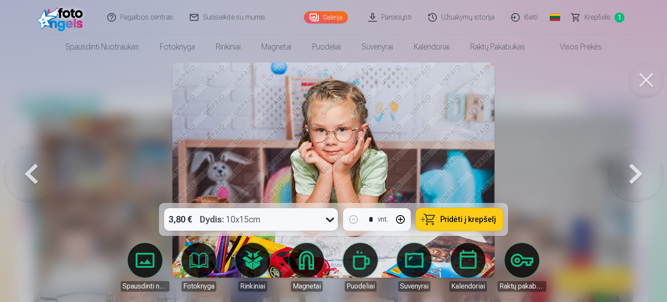
click at [631, 170] on button at bounding box center [636, 170] width 56 height 48
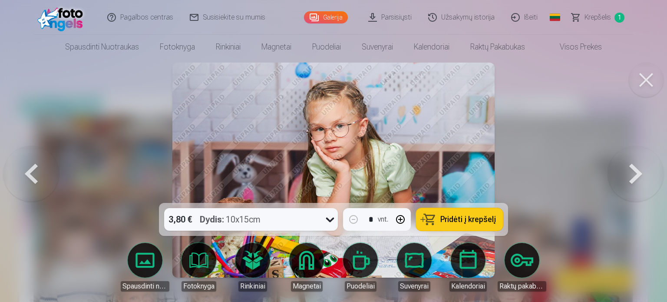
click at [631, 170] on button at bounding box center [636, 170] width 56 height 48
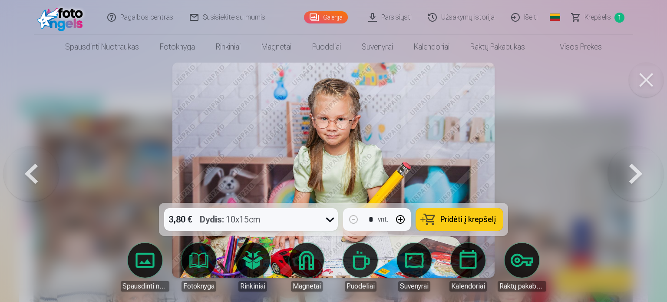
click at [631, 170] on button at bounding box center [636, 170] width 56 height 48
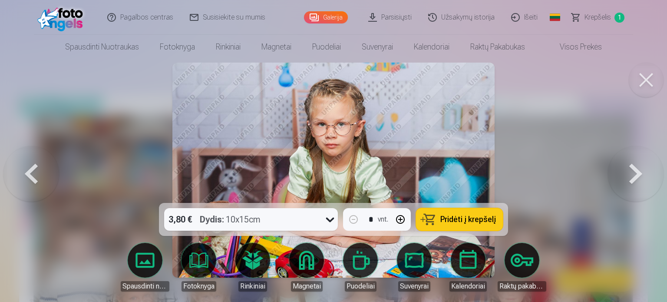
click at [631, 170] on button at bounding box center [636, 170] width 56 height 48
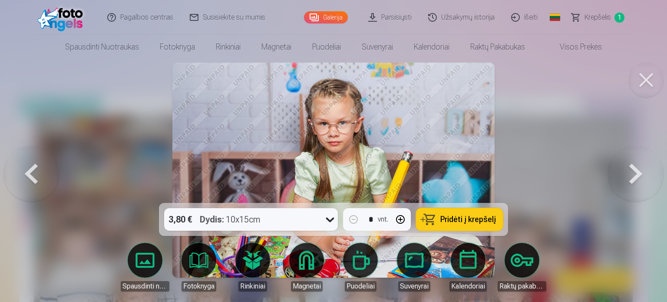
click at [631, 170] on button at bounding box center [636, 170] width 56 height 48
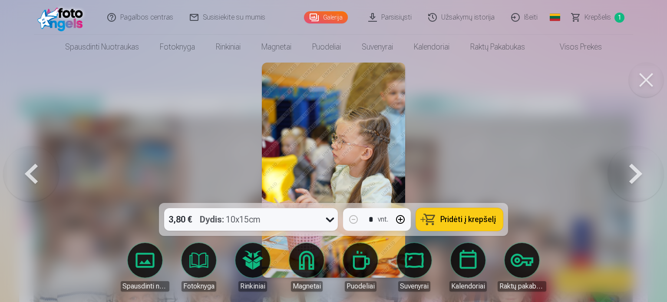
click at [35, 180] on button at bounding box center [31, 170] width 56 height 48
